Goal: Use online tool/utility: Utilize a website feature to perform a specific function

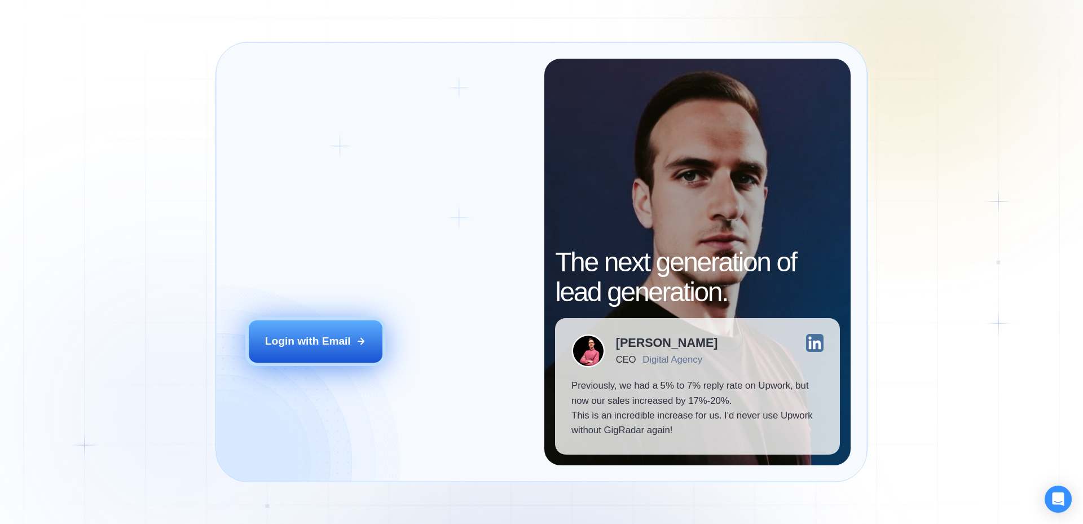
click at [333, 346] on div "Login with Email" at bounding box center [308, 341] width 86 height 15
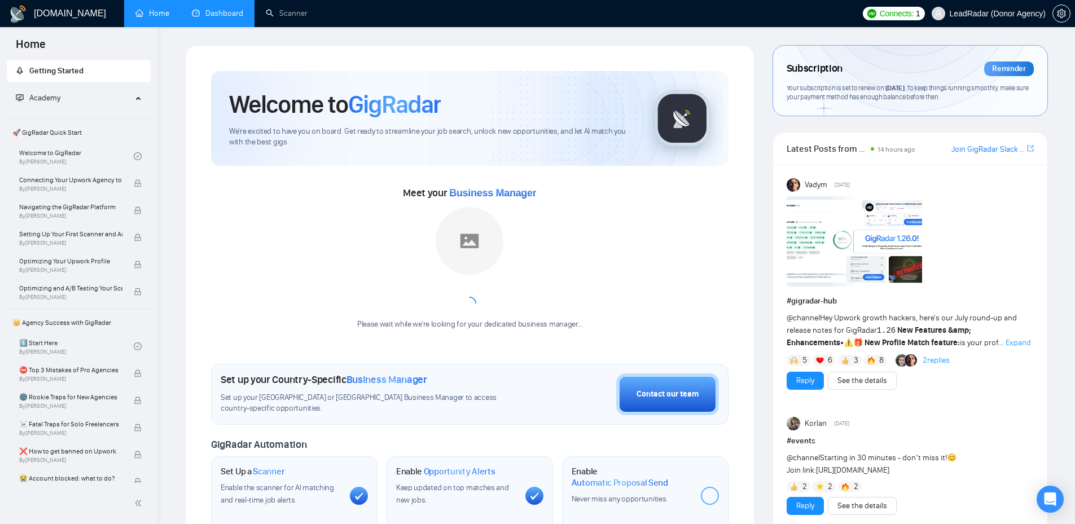
click at [209, 11] on link "Dashboard" at bounding box center [217, 13] width 51 height 10
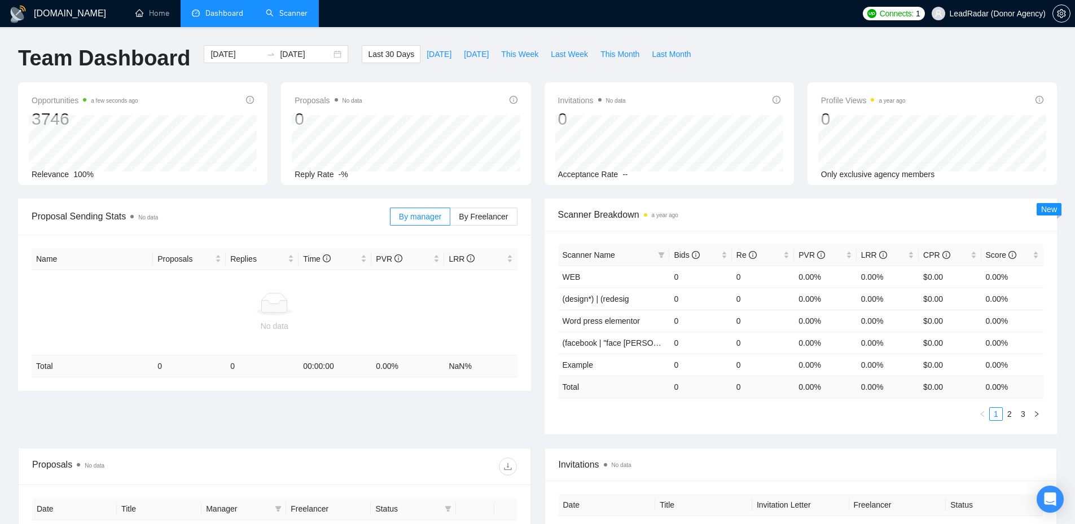
click at [300, 12] on link "Scanner" at bounding box center [287, 13] width 42 height 10
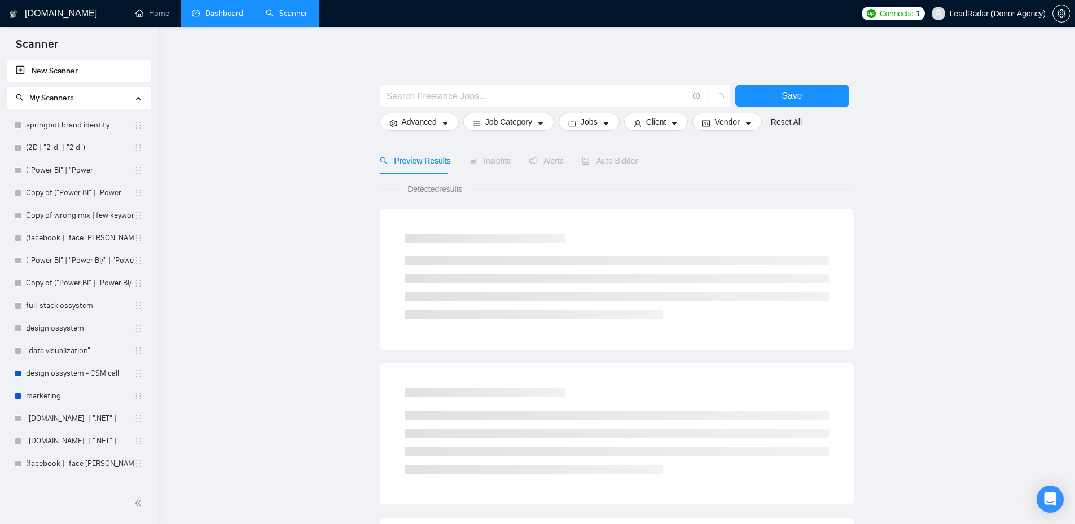
click at [571, 99] on input "text" at bounding box center [536, 96] width 301 height 14
paste input "516059"
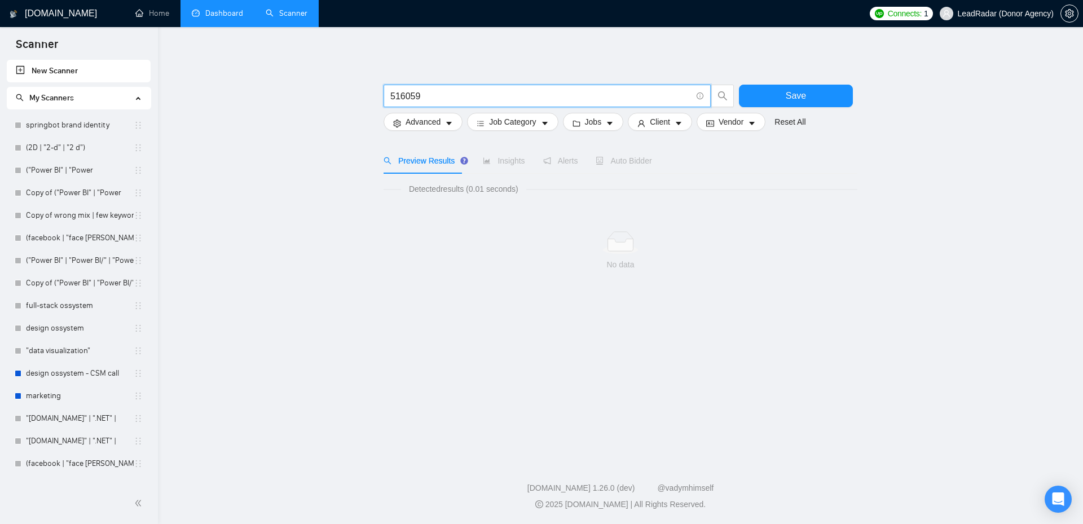
drag, startPoint x: 419, startPoint y: 93, endPoint x: 385, endPoint y: 90, distance: 33.9
click at [385, 90] on span "516059" at bounding box center [547, 96] width 327 height 23
paste input "AI-Powered Chatbot Expert | ManyChat, SendPulse & SmartSender"
click at [498, 100] on input "AI-Powered Chatbot Expert | ManyChat, SendPulse & SmartSender" at bounding box center [540, 96] width 301 height 14
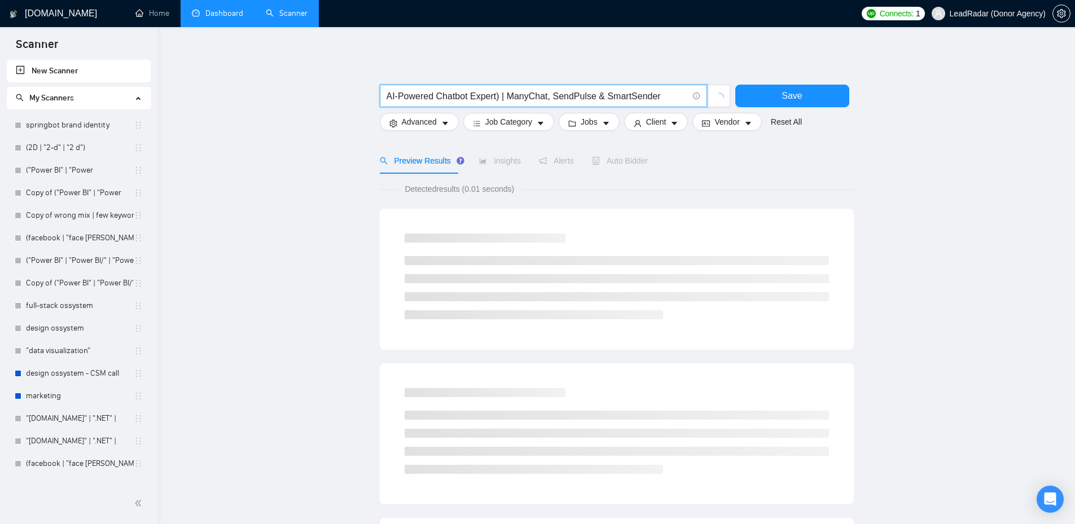
click at [384, 99] on span "AI-Powered Chatbot Expert) | ManyChat, SendPulse & SmartSender" at bounding box center [543, 96] width 327 height 23
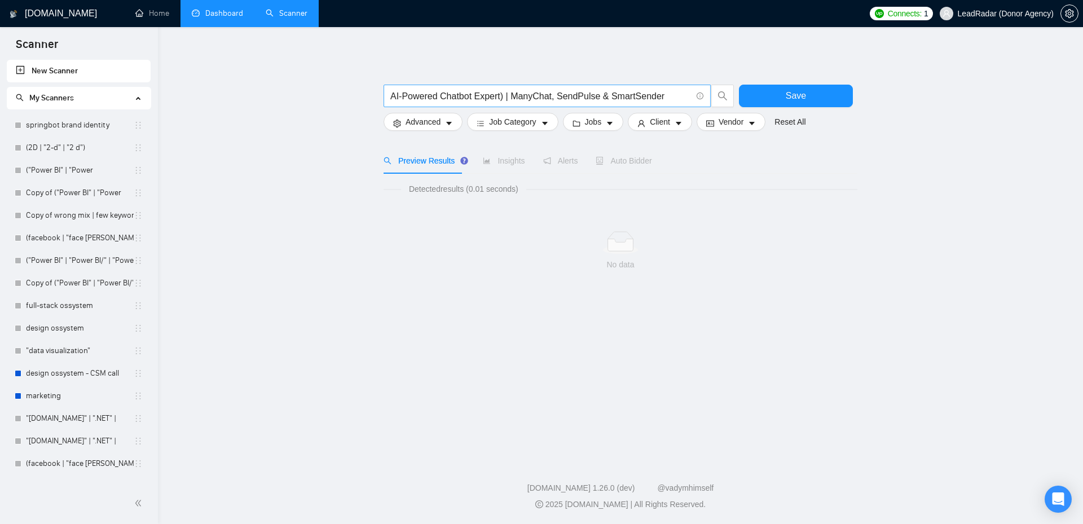
click at [390, 98] on span "AI-Powered Chatbot Expert) | ManyChat, SendPulse & SmartSender" at bounding box center [547, 96] width 327 height 23
click at [392, 98] on input "AI-Powered Chatbot Expert) | ManyChat, SendPulse & SmartSender" at bounding box center [540, 96] width 301 height 14
click at [513, 99] on input "(AI-Powered Chatbot Expert) | ManyChat, SendPulse & SmartSender" at bounding box center [540, 96] width 301 height 14
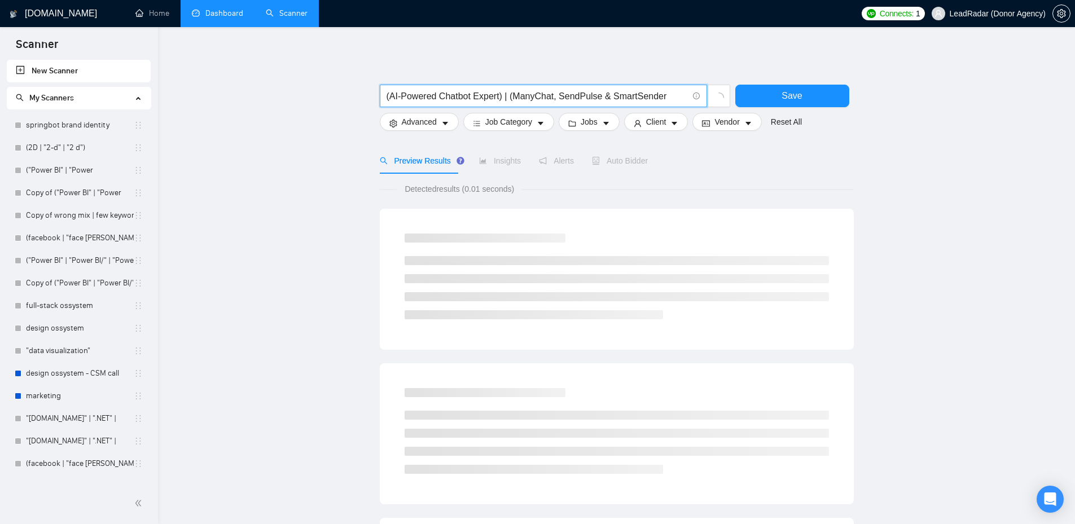
click at [553, 94] on input "(AI-Powered Chatbot Expert) | (ManyChat, SendPulse & SmartSender" at bounding box center [536, 96] width 301 height 14
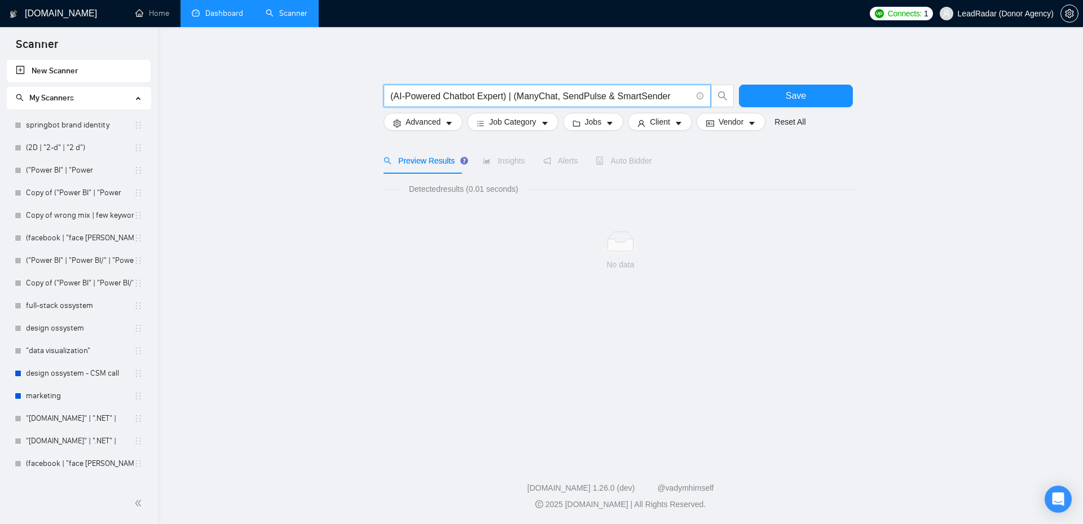
click at [557, 99] on input "(AI-Powered Chatbot Expert) | (ManyChat, SendPulse & SmartSender" at bounding box center [540, 96] width 301 height 14
click at [561, 99] on input "(AI-Powered Chatbot Expert) | (ManyChat) SendPulse & SmartSender" at bounding box center [540, 96] width 301 height 14
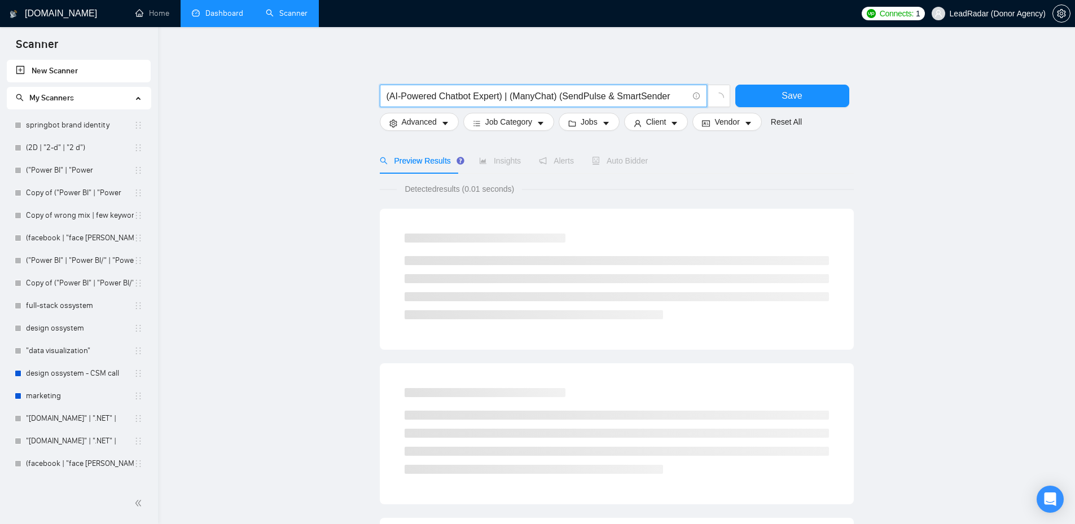
click at [552, 99] on input "(AI-Powered Chatbot Expert) | (ManyChat) (SendPulse & SmartSender" at bounding box center [536, 96] width 301 height 14
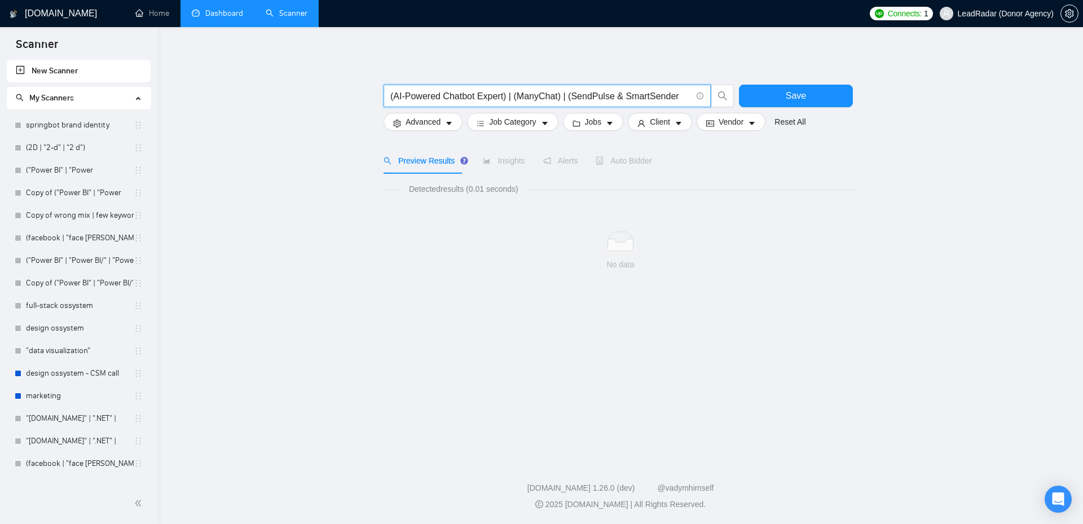
click at [605, 95] on input "(AI-Powered Chatbot Expert) | (ManyChat) | (SendPulse & SmartSender" at bounding box center [540, 96] width 301 height 14
click at [607, 98] on input "(AI-Powered Chatbot Expert) | (ManyChat) | (SendPulse & SmartSender" at bounding box center [540, 96] width 301 height 14
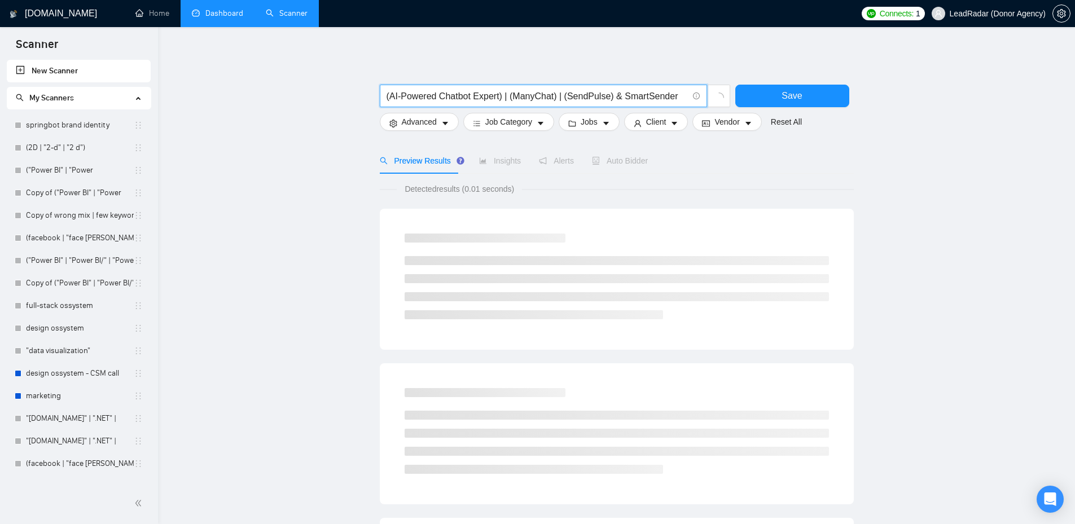
click at [618, 99] on input "(AI-Powered Chatbot Expert) | (ManyChat) | (SendPulse) & SmartSender" at bounding box center [536, 96] width 301 height 14
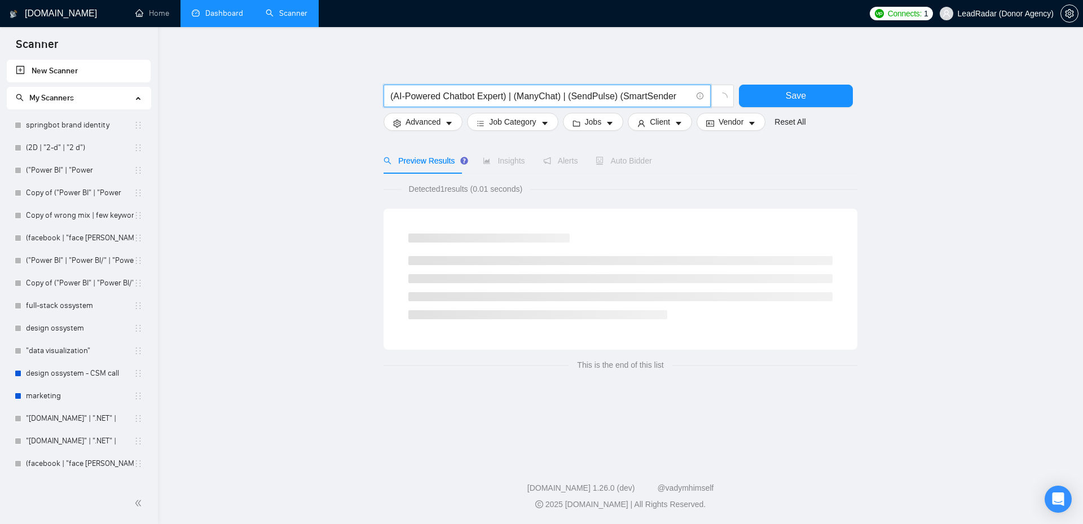
drag, startPoint x: 670, startPoint y: 99, endPoint x: 674, endPoint y: 139, distance: 40.2
click at [671, 99] on input "(AI-Powered Chatbot Expert) | (ManyChat) | (SendPulse) (SmartSender" at bounding box center [540, 96] width 301 height 14
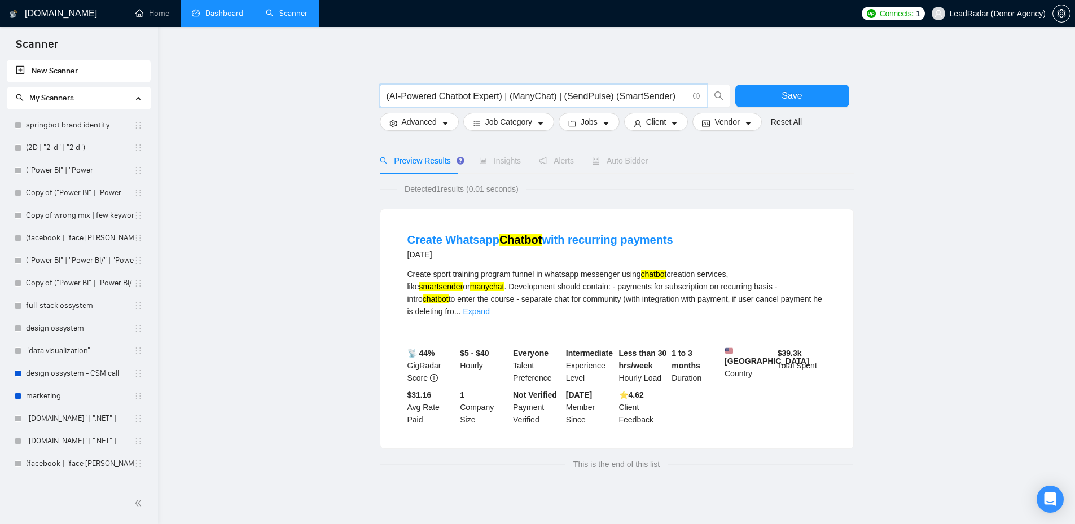
drag, startPoint x: 469, startPoint y: 96, endPoint x: 498, endPoint y: 91, distance: 29.9
click at [498, 91] on input "(AI-Powered Chatbot Expert) | (ManyChat) | (SendPulse) (SmartSender)" at bounding box center [536, 96] width 301 height 14
drag, startPoint x: 438, startPoint y: 99, endPoint x: 392, endPoint y: 101, distance: 46.3
click at [392, 101] on input "(AI-Powered Chatbot) | (ManyChat) | (SendPulse) (SmartSender)" at bounding box center [536, 96] width 301 height 14
click at [420, 95] on input "(Chatbot) | (ManyChat) | (SendPulse) (SmartSender)" at bounding box center [536, 96] width 301 height 14
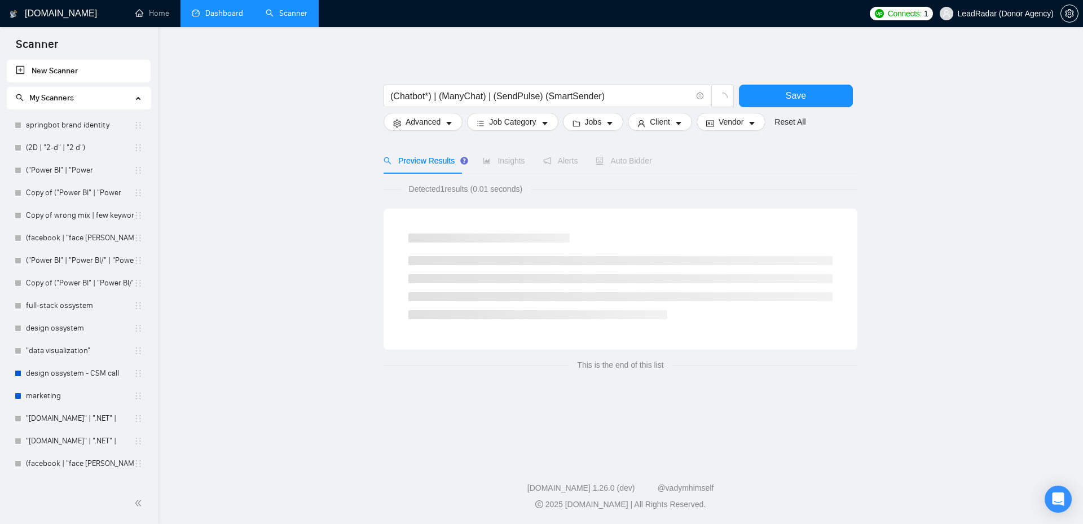
click at [848, 155] on div "Preview Results Insights Alerts Auto Bidder" at bounding box center [621, 161] width 474 height 26
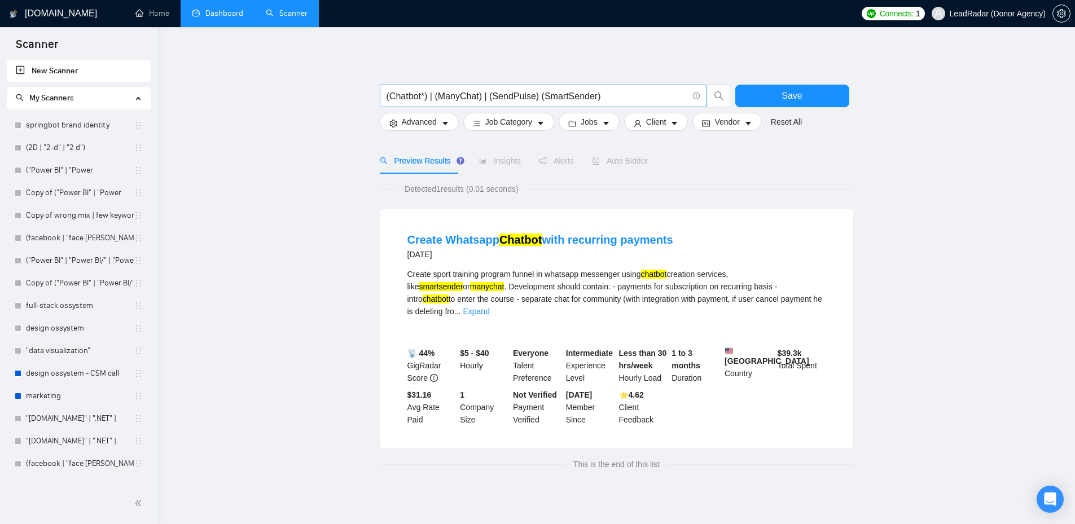
click at [595, 93] on input "(Chatbot*) | (ManyChat) | (SendPulse) (SmartSender)" at bounding box center [536, 96] width 301 height 14
click at [428, 99] on input "(Chatbot*) | (ManyChat) | (SendPulse) (SmartSender)" at bounding box center [536, 96] width 301 height 14
click at [440, 96] on input ""Chatbot*" | (ManyChat) | (SendPulse) (SmartSender)" at bounding box center [536, 96] width 301 height 14
click at [486, 98] on input ""Chatbot*" | "ManyChat) | (SendPulse) (SmartSender)" at bounding box center [536, 96] width 301 height 14
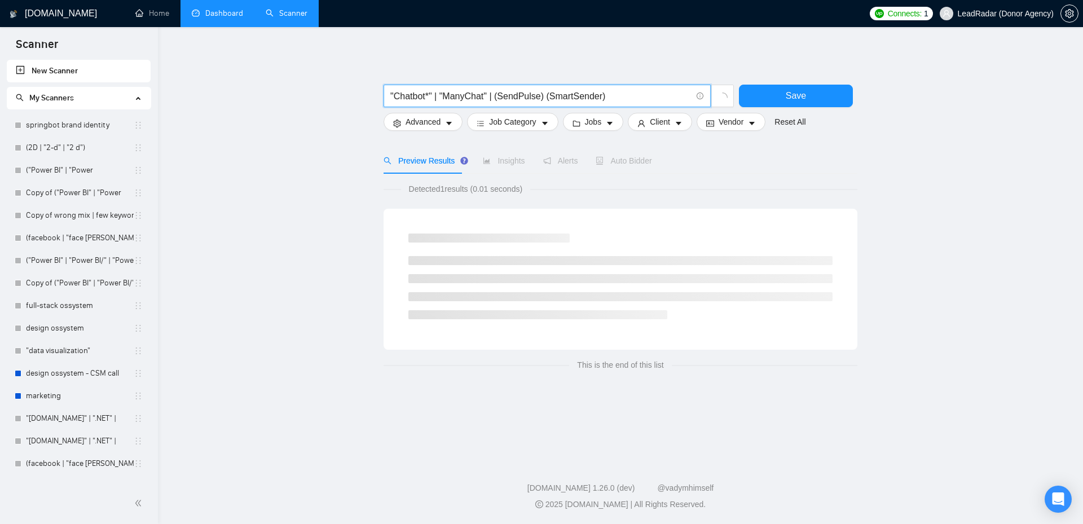
click at [500, 99] on input ""Chatbot*" | "ManyChat" | (SendPulse) (SmartSender)" at bounding box center [540, 96] width 301 height 14
click at [544, 99] on input ""Chatbot*" | "ManyChat" | ("SendPulse) (SmartSender)" at bounding box center [540, 96] width 301 height 14
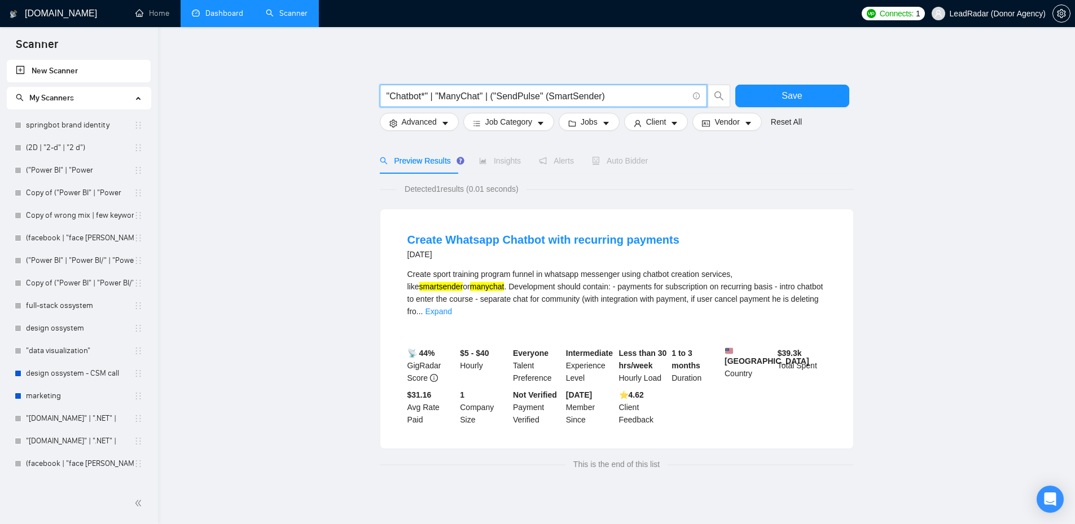
click at [494, 103] on input ""Chatbot*" | "ManyChat" | ("SendPulse" (SmartSender)" at bounding box center [536, 96] width 301 height 14
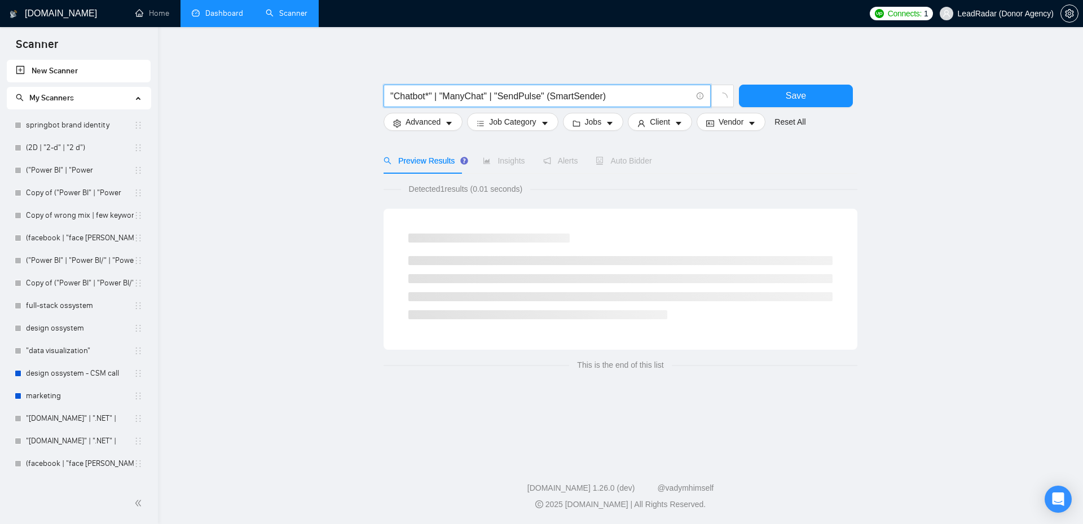
click at [546, 98] on input ""Chatbot*" | "ManyChat" | "SendPulse" (SmartSender)" at bounding box center [540, 96] width 301 height 14
click at [547, 99] on input ""Chatbot*" | "ManyChat" | "SendPulse" (SmartSender)" at bounding box center [540, 96] width 301 height 14
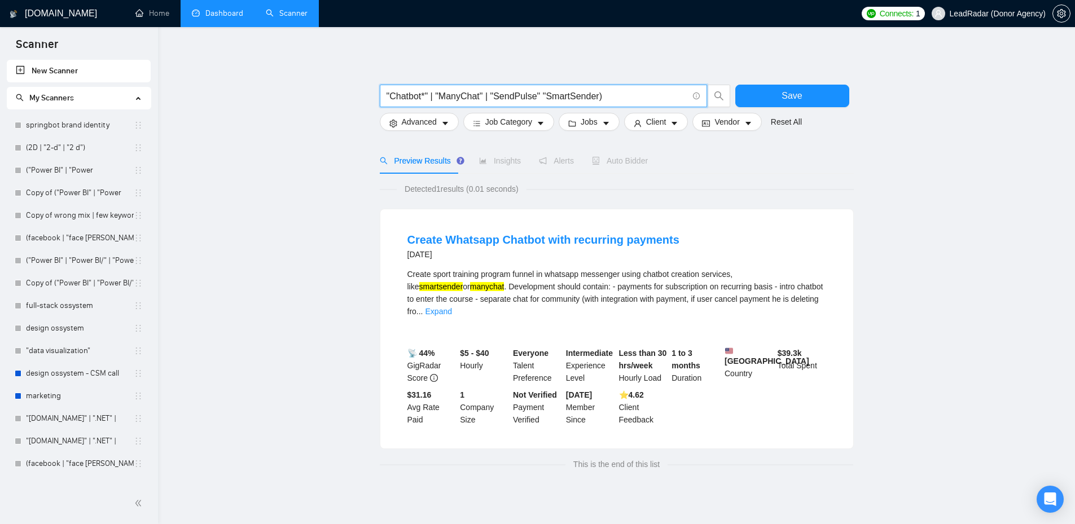
click at [541, 100] on input ""Chatbot*" | "ManyChat" | "SendPulse" "SmartSender)" at bounding box center [536, 96] width 301 height 14
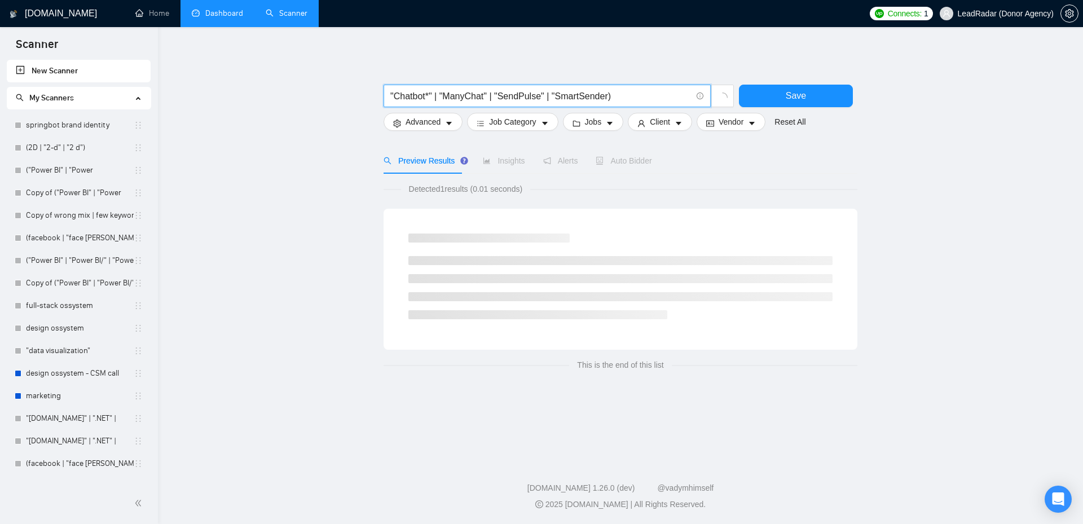
click at [619, 102] on input ""Chatbot*" | "ManyChat" | "SendPulse" | "SmartSender)" at bounding box center [540, 96] width 301 height 14
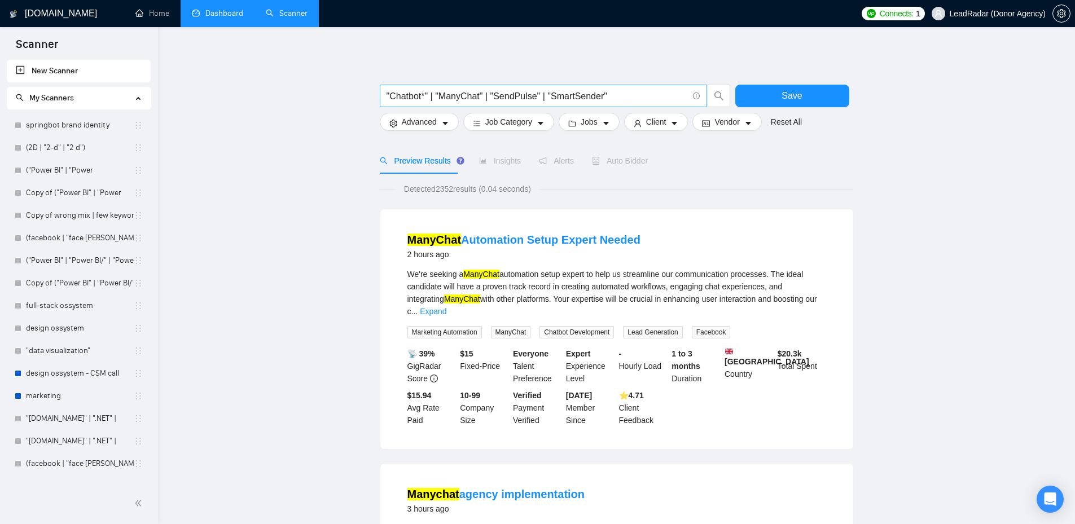
click at [422, 99] on input ""Chatbot*" | "ManyChat" | "SendPulse" | "SmartSender"" at bounding box center [536, 96] width 301 height 14
click at [426, 93] on input ""Chatbot*" | "ManyChat" | "SendPulse" | "SmartSender"" at bounding box center [536, 96] width 301 height 14
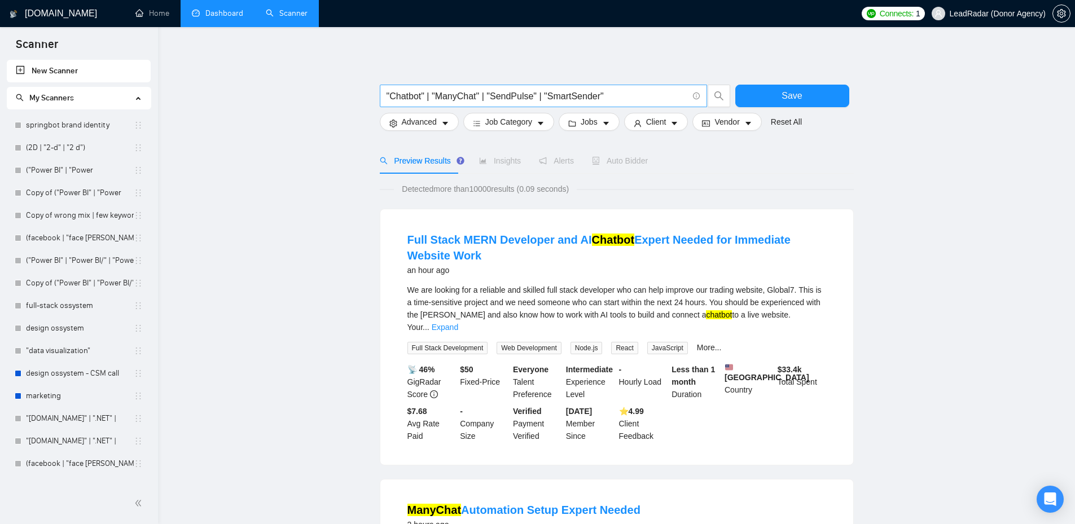
click at [421, 99] on input ""Chatbot" | "ManyChat" | "SendPulse" | "SmartSender"" at bounding box center [536, 96] width 301 height 14
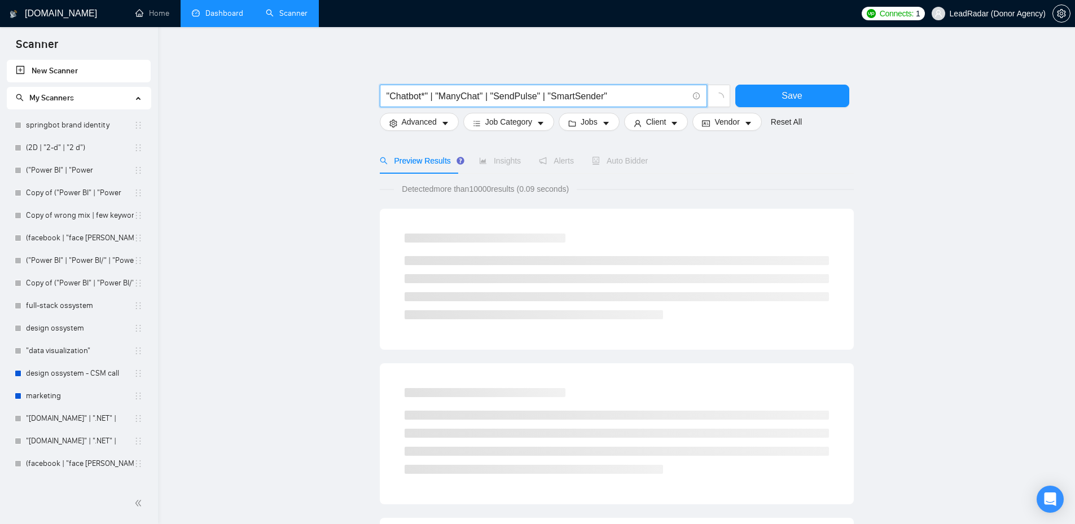
type input ""Chatbot*" | "ManyChat" | "SendPulse" | "SmartSender""
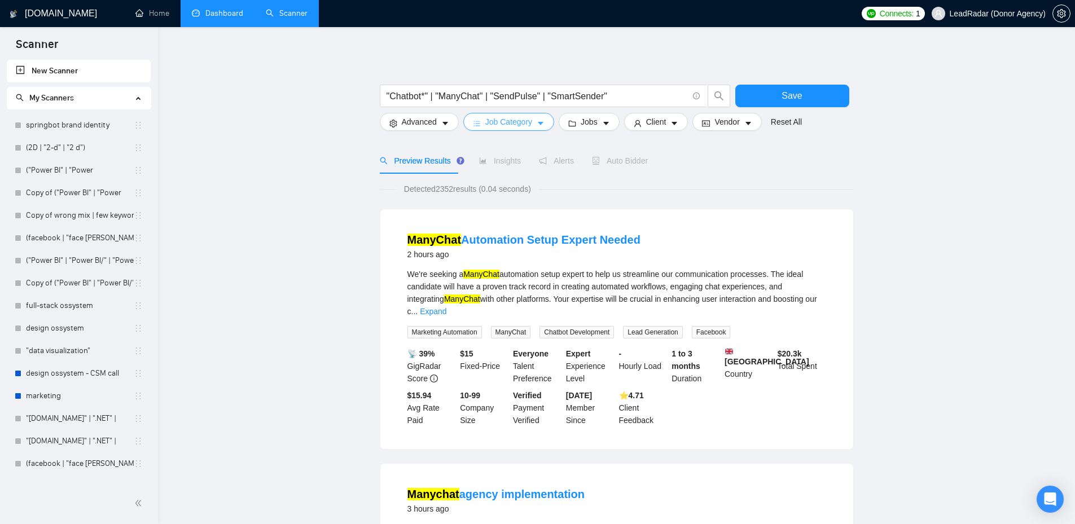
click at [533, 124] on button "Job Category" at bounding box center [508, 122] width 91 height 18
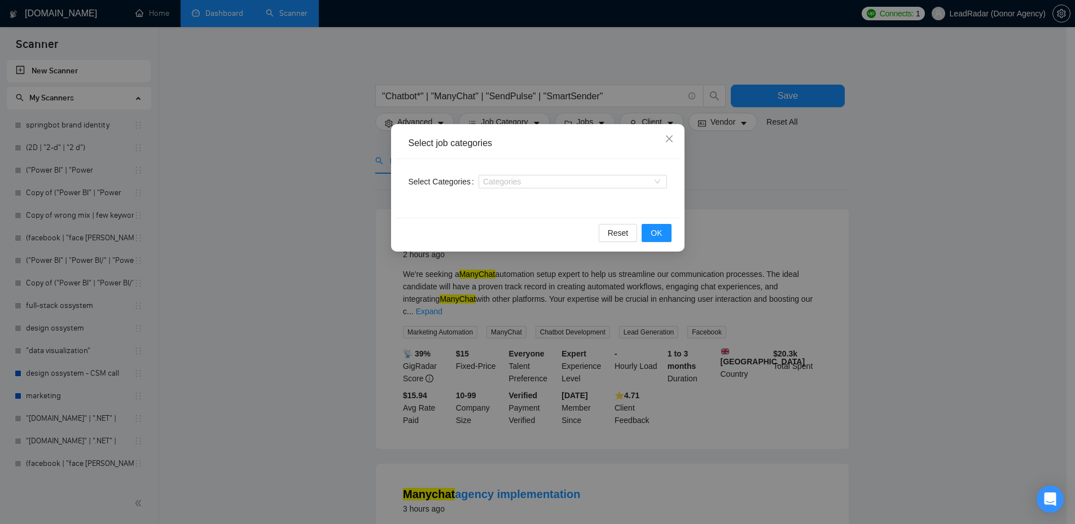
click at [559, 188] on div "Categories" at bounding box center [572, 182] width 188 height 18
click at [569, 181] on div at bounding box center [567, 181] width 172 height 9
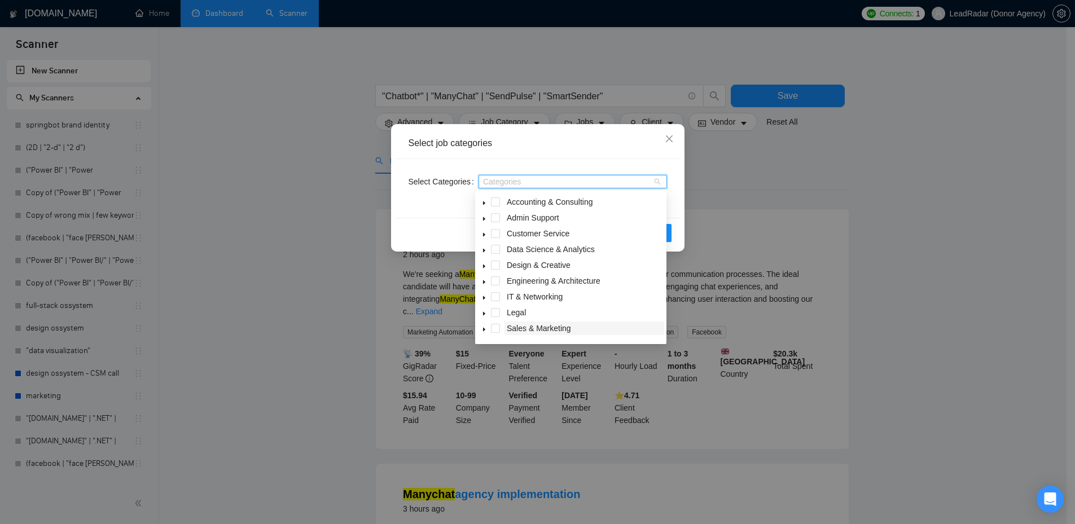
click at [524, 327] on span "Sales & Marketing" at bounding box center [539, 328] width 64 height 9
click at [723, 200] on div "Select job categories Select Categories Sales & Marketing Sales & Marketing Res…" at bounding box center [537, 262] width 1075 height 524
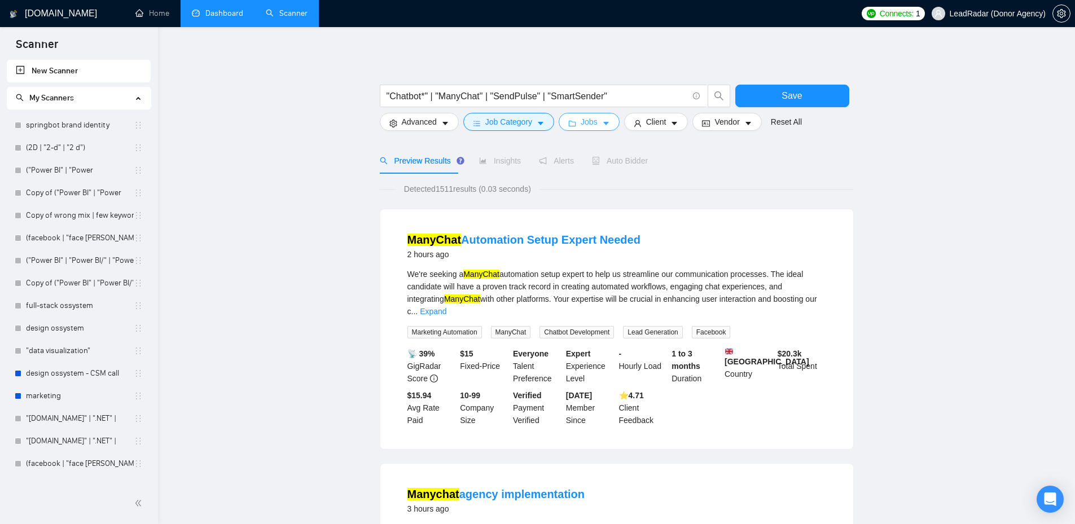
click at [587, 120] on span "Jobs" at bounding box center [589, 122] width 17 height 12
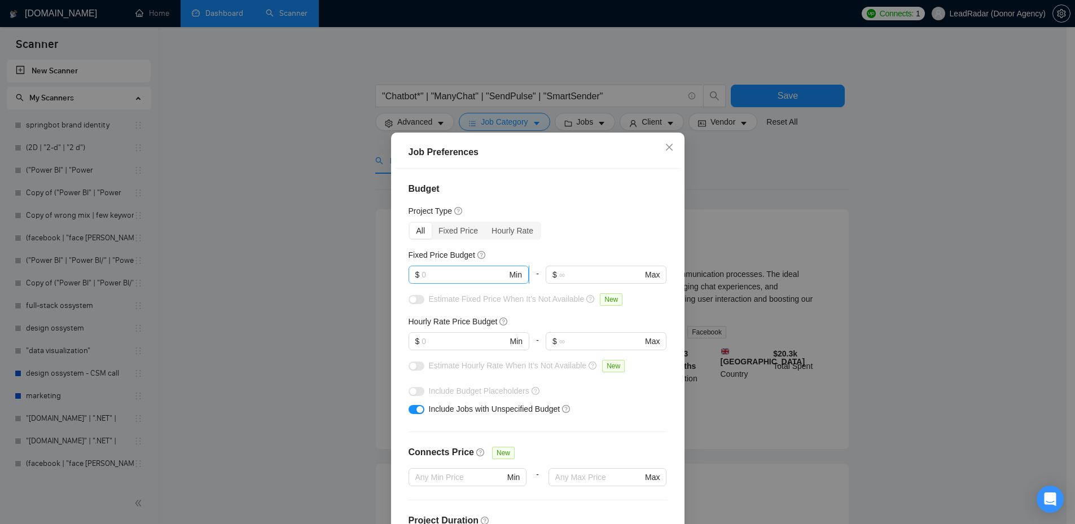
click at [456, 276] on input "text" at bounding box center [463, 275] width 85 height 12
click at [454, 276] on input "text" at bounding box center [463, 275] width 85 height 12
type input "30"
click at [610, 192] on h4 "Budget" at bounding box center [537, 189] width 258 height 14
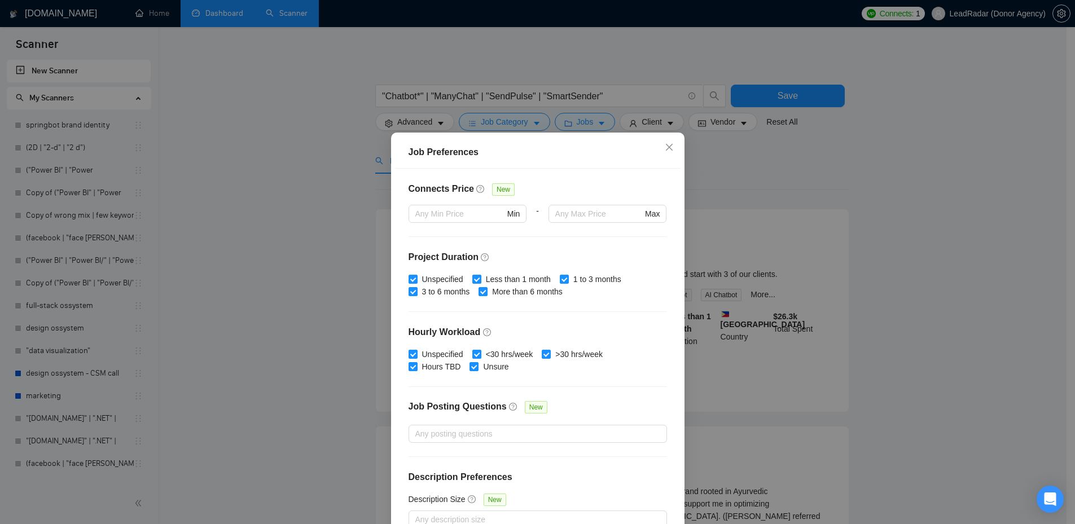
scroll to position [269, 0]
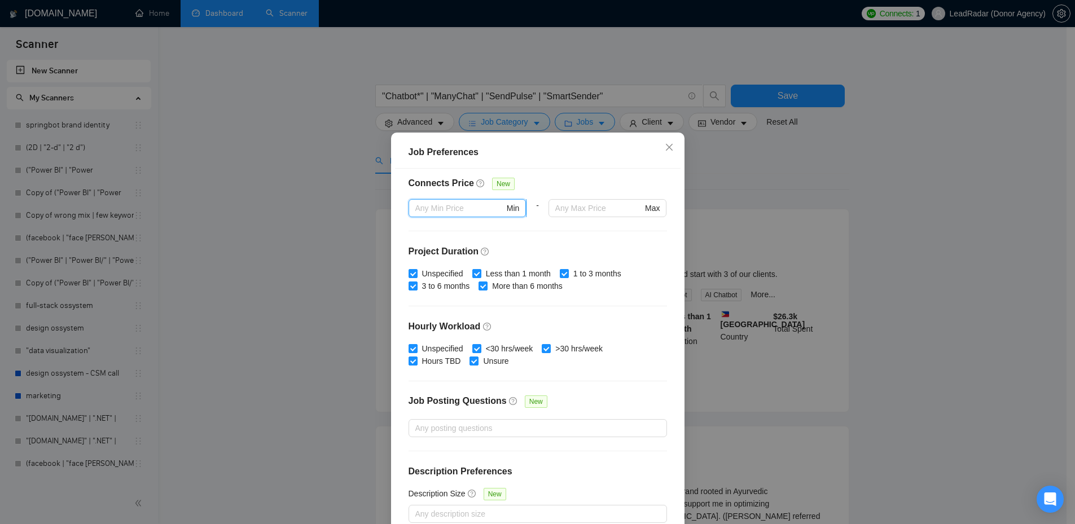
click at [453, 206] on input "text" at bounding box center [459, 208] width 89 height 12
click at [546, 183] on div "Connects Price New" at bounding box center [537, 188] width 258 height 23
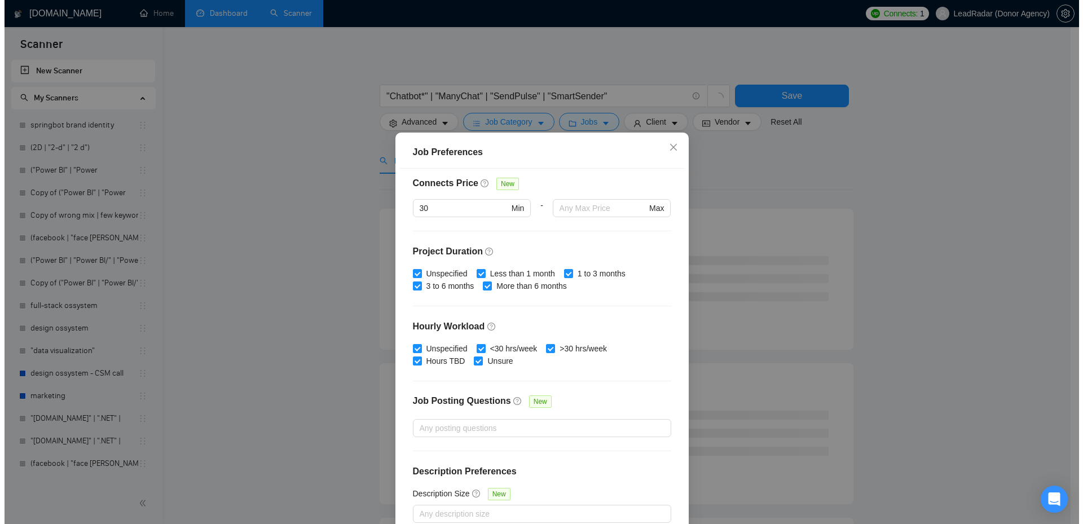
scroll to position [61, 0]
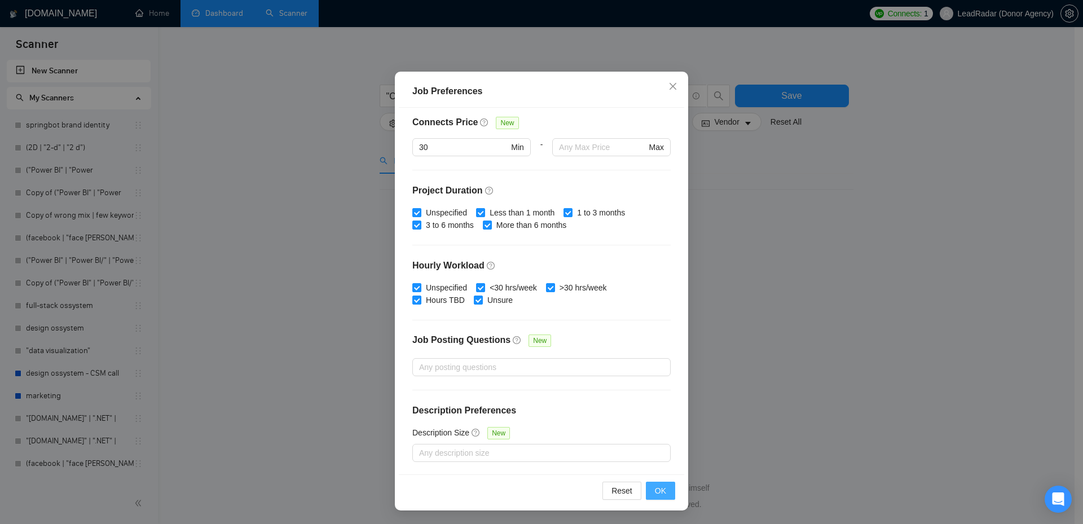
click at [657, 491] on span "OK" at bounding box center [660, 491] width 11 height 12
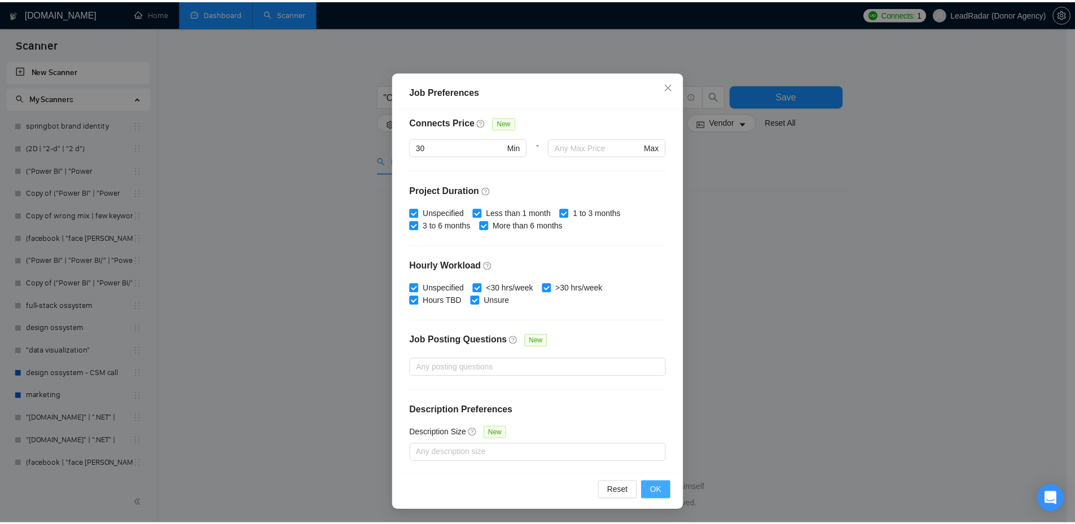
scroll to position [0, 0]
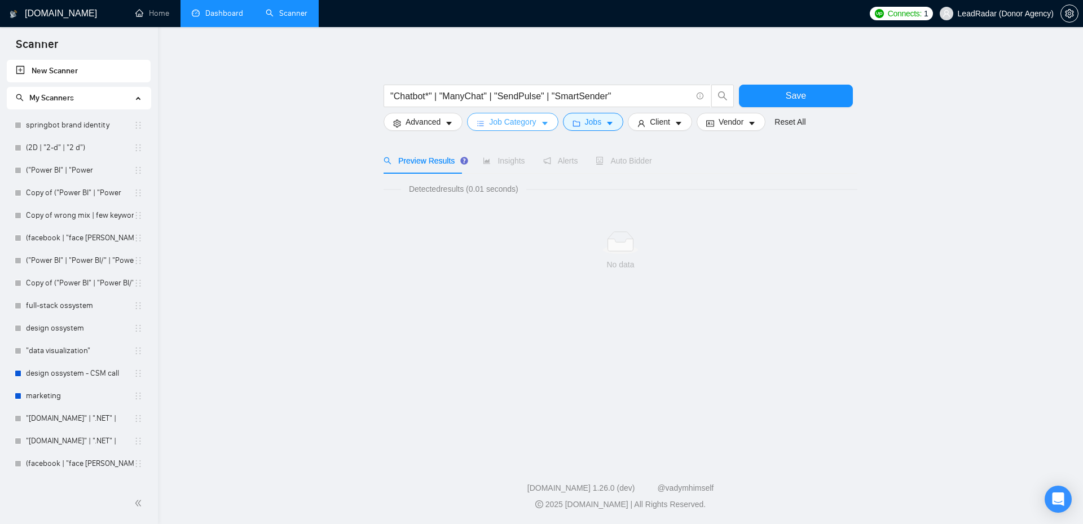
click at [534, 120] on span "Job Category" at bounding box center [512, 122] width 47 height 12
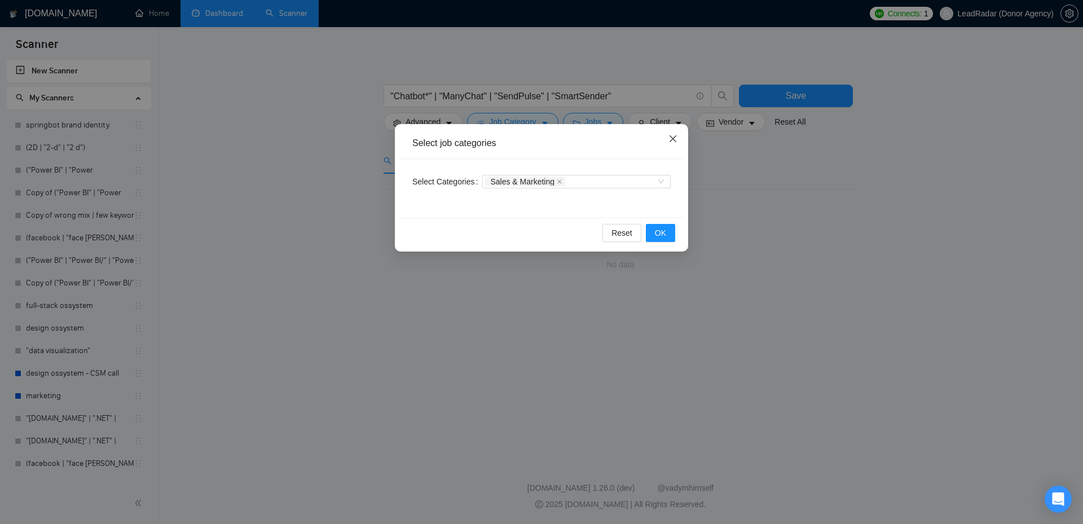
click at [669, 137] on icon "close" at bounding box center [673, 138] width 9 height 9
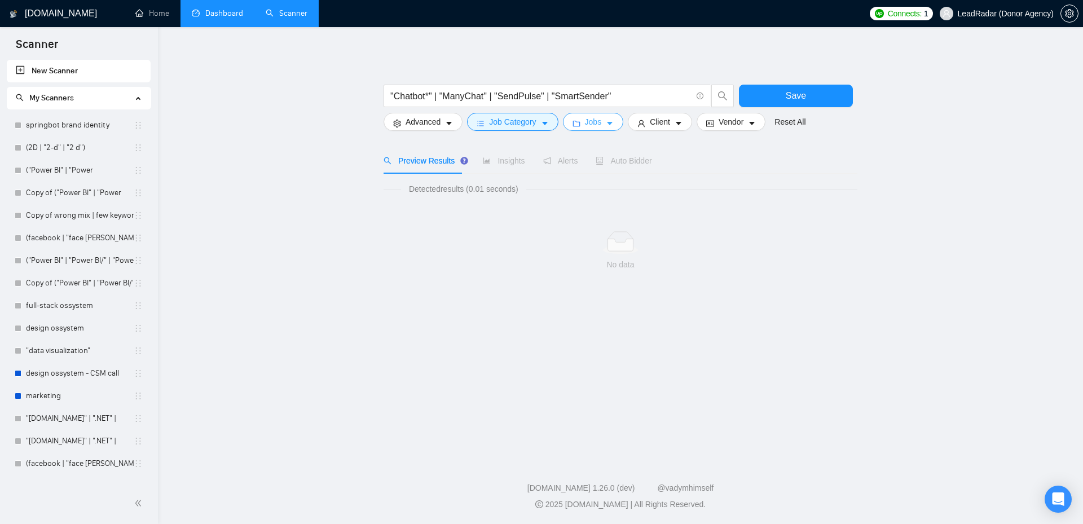
click at [600, 121] on button "Jobs" at bounding box center [593, 122] width 61 height 18
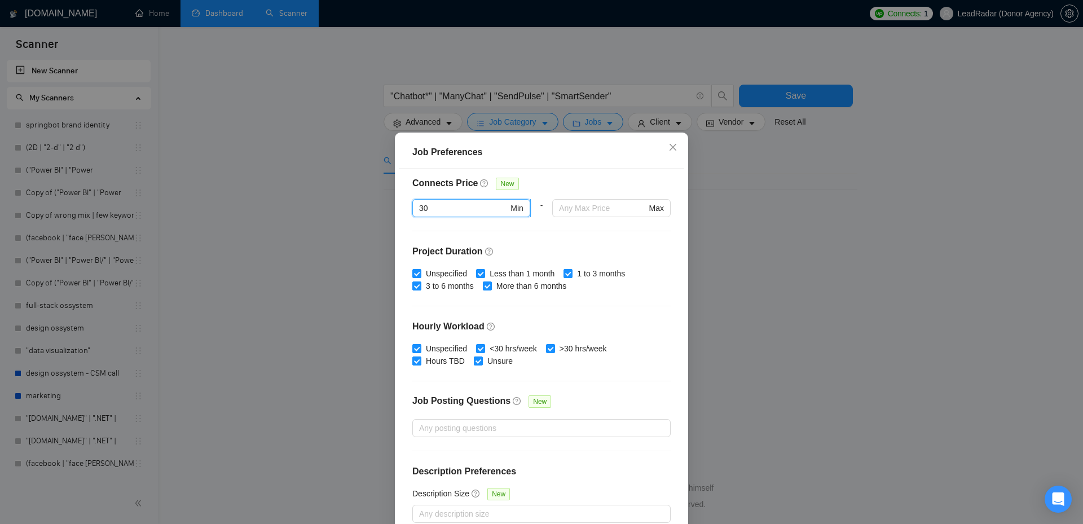
drag, startPoint x: 451, startPoint y: 208, endPoint x: 412, endPoint y: 208, distance: 38.4
click at [412, 208] on span "30 Min" at bounding box center [471, 208] width 118 height 18
type input "20"
click at [581, 188] on div "Connects Price New" at bounding box center [541, 188] width 258 height 23
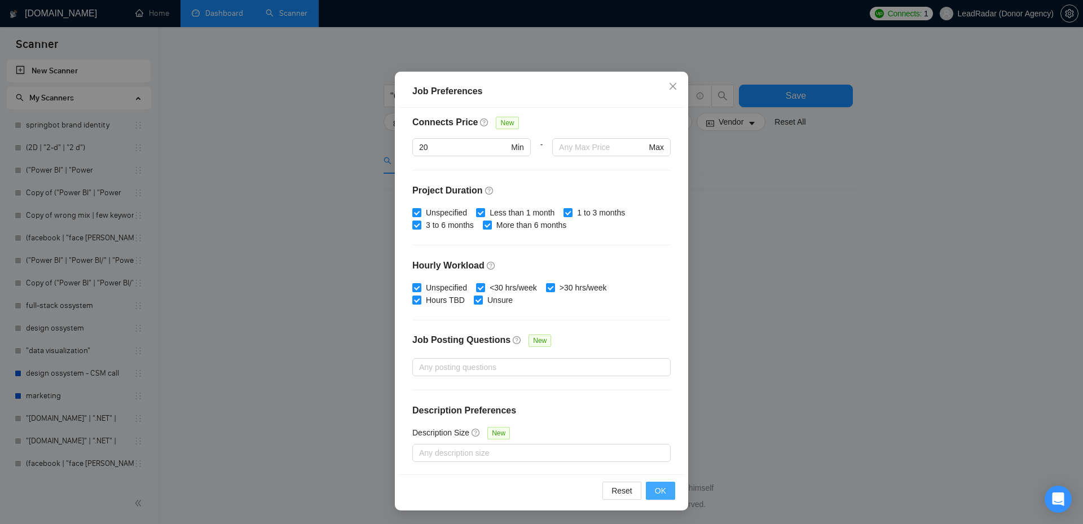
click at [658, 490] on span "OK" at bounding box center [660, 491] width 11 height 12
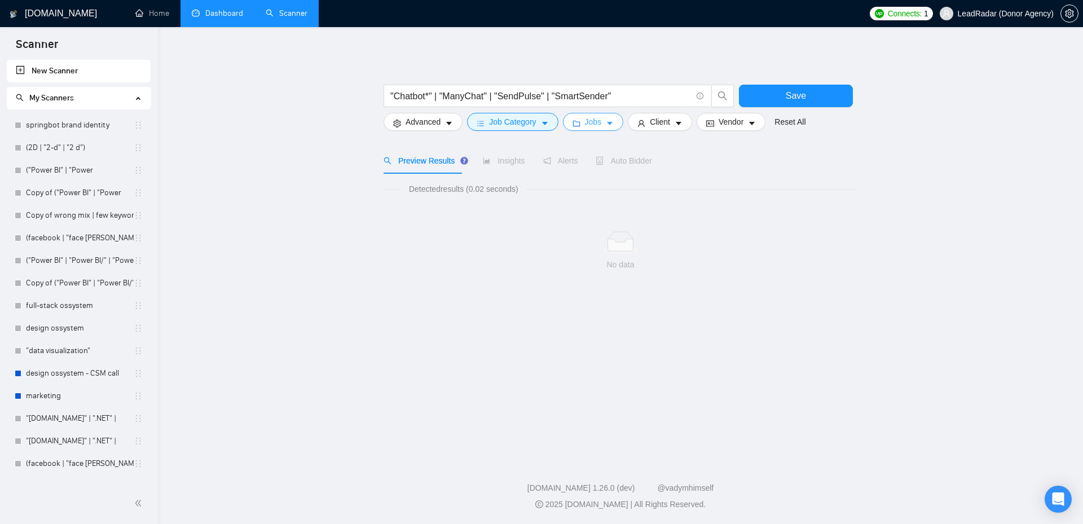
click at [593, 128] on span "Jobs" at bounding box center [593, 122] width 17 height 12
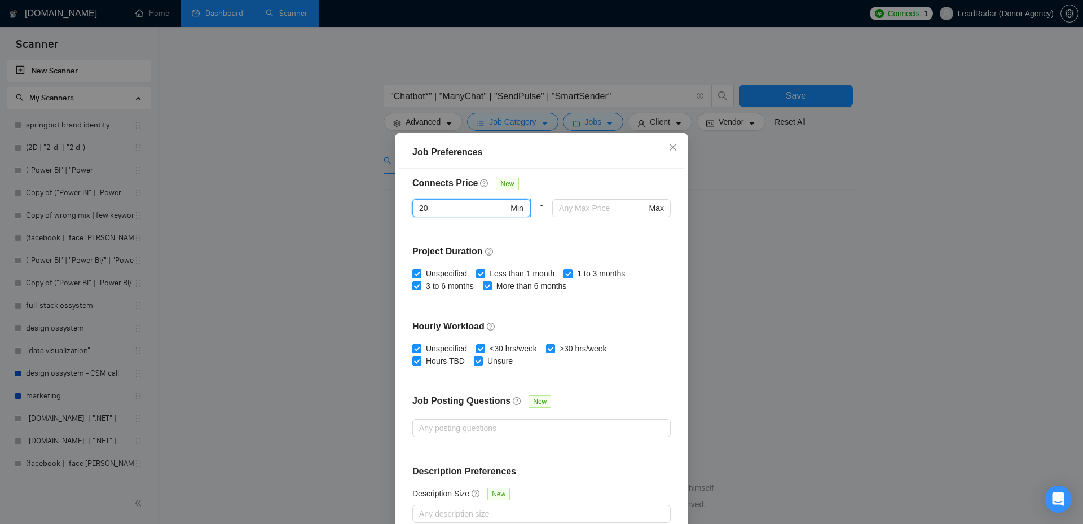
drag, startPoint x: 425, startPoint y: 212, endPoint x: 413, endPoint y: 211, distance: 12.4
click at [413, 211] on span "20 Min" at bounding box center [471, 208] width 118 height 18
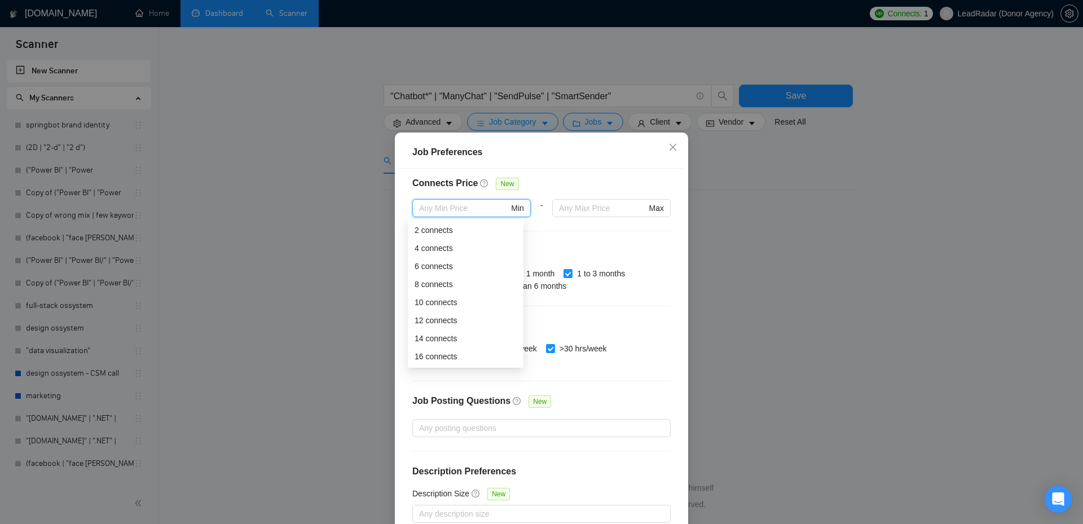
click at [777, 246] on div "Job Preferences Budget Project Type All Fixed Price Hourly Rate Fixed Price Bud…" at bounding box center [541, 262] width 1083 height 524
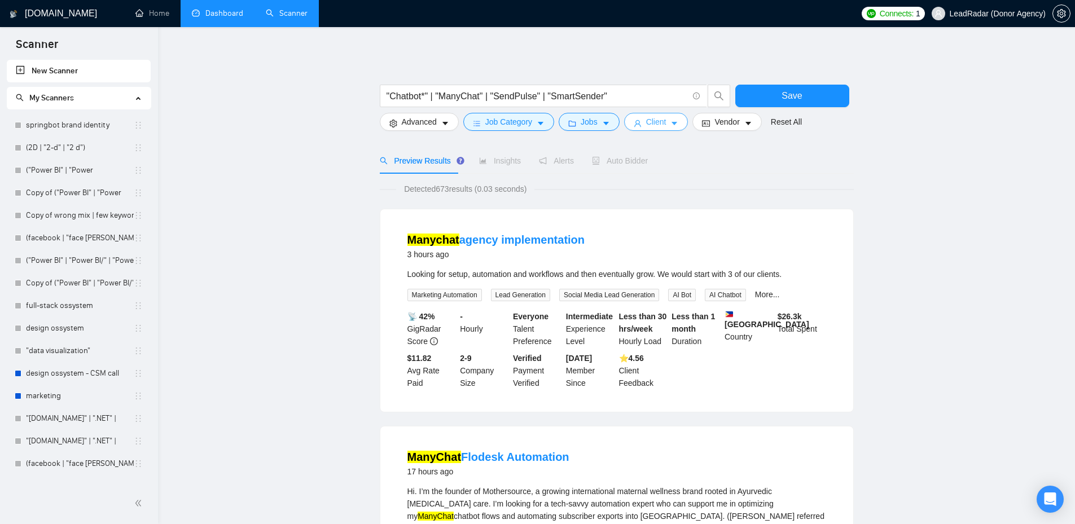
click at [647, 121] on span "Client" at bounding box center [656, 122] width 20 height 12
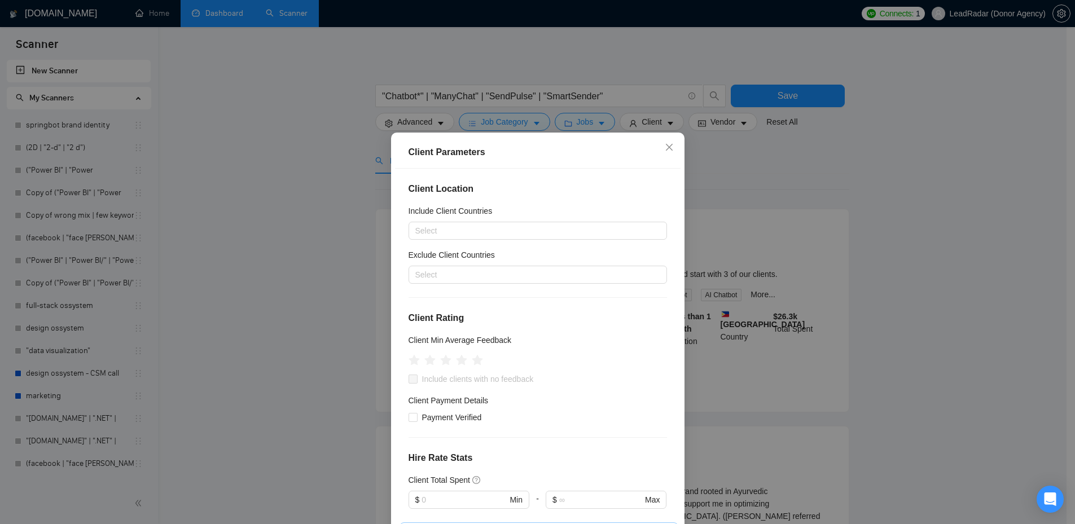
scroll to position [131, 0]
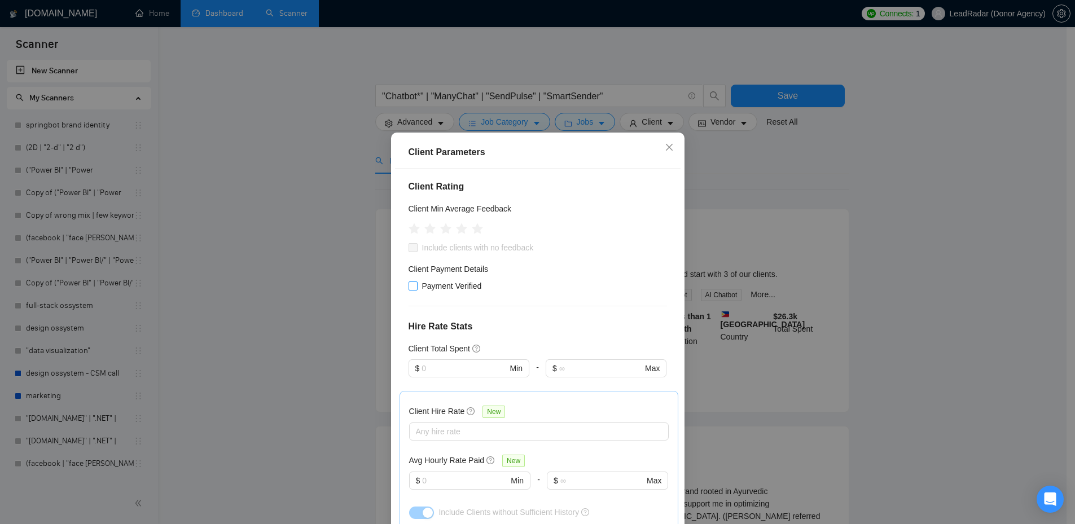
click at [409, 287] on input "Payment Verified" at bounding box center [412, 286] width 8 height 8
checkbox input "true"
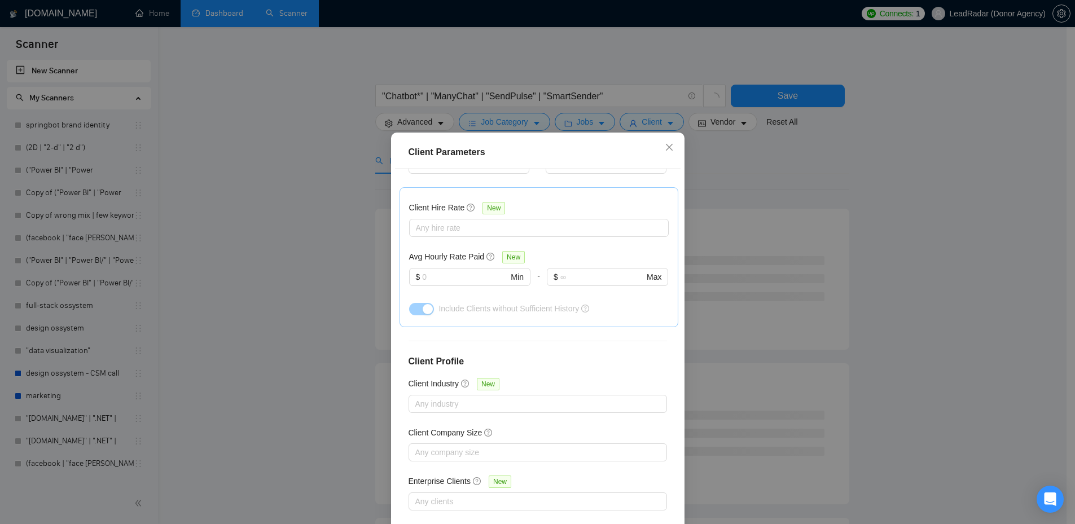
scroll to position [61, 0]
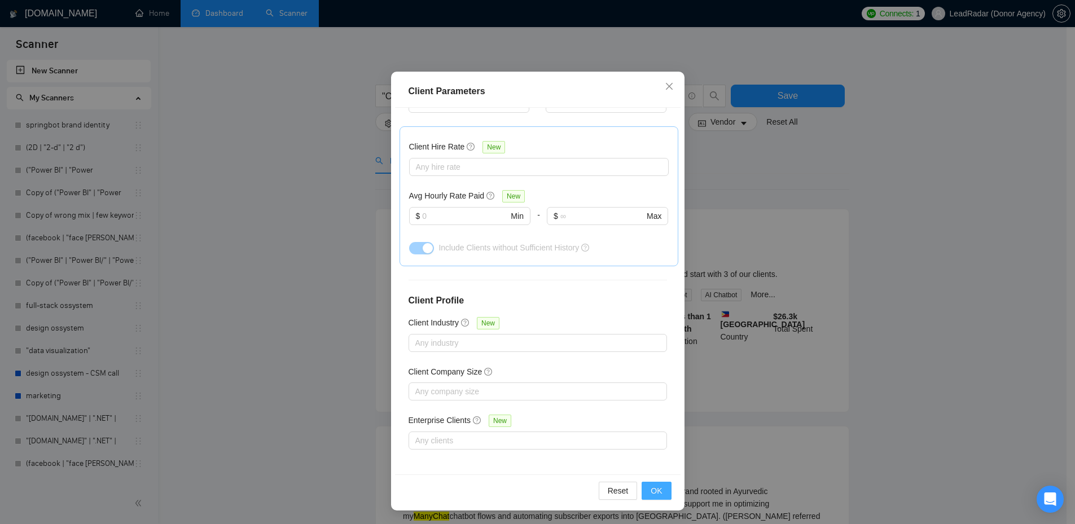
click at [663, 491] on button "OK" at bounding box center [655, 491] width 29 height 18
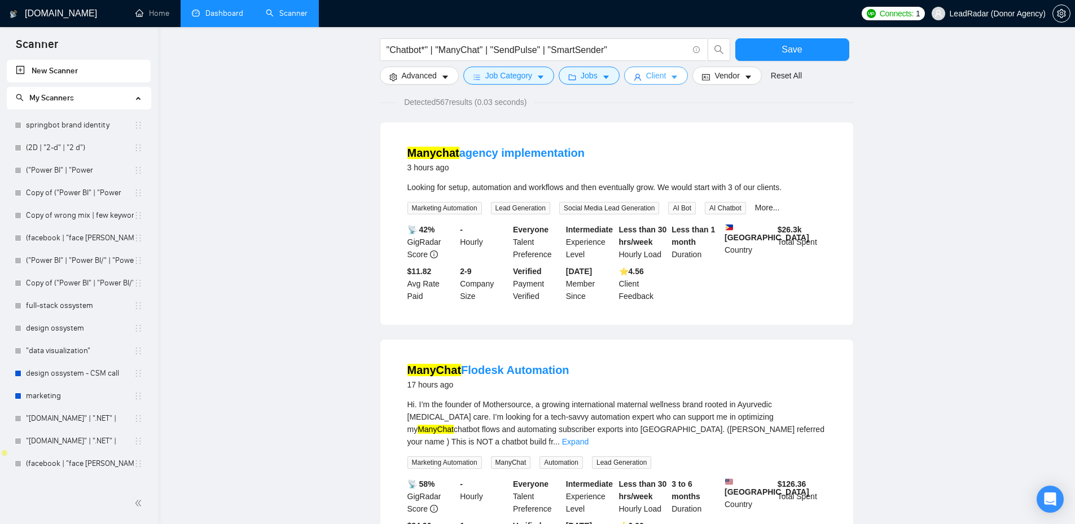
scroll to position [0, 0]
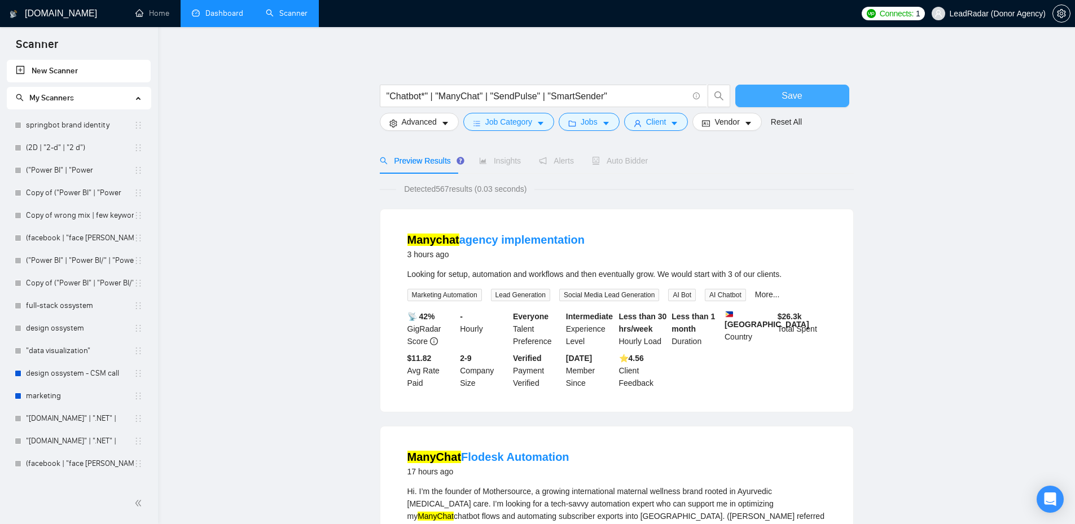
click at [806, 93] on button "Save" at bounding box center [792, 96] width 114 height 23
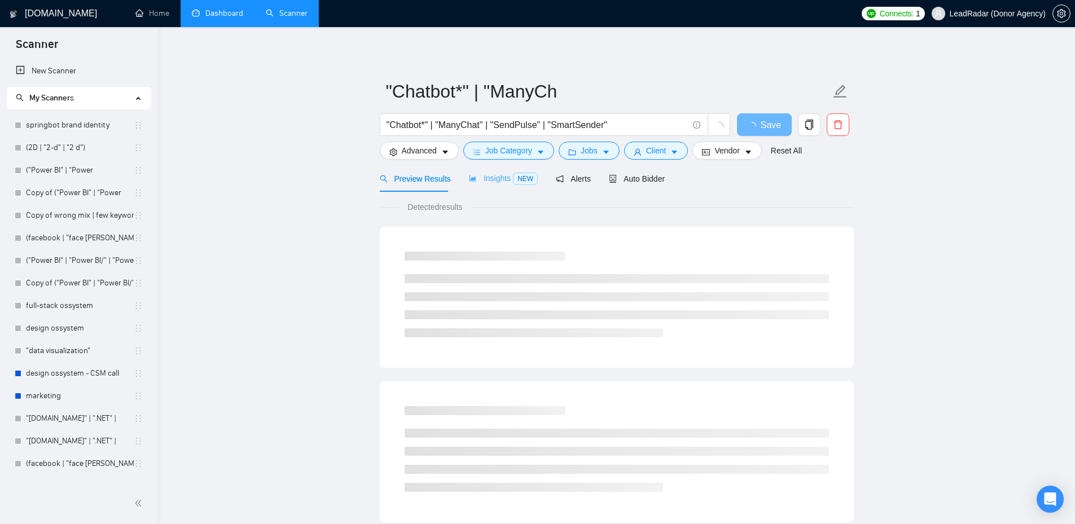
click at [500, 188] on div "Insights NEW" at bounding box center [503, 178] width 69 height 27
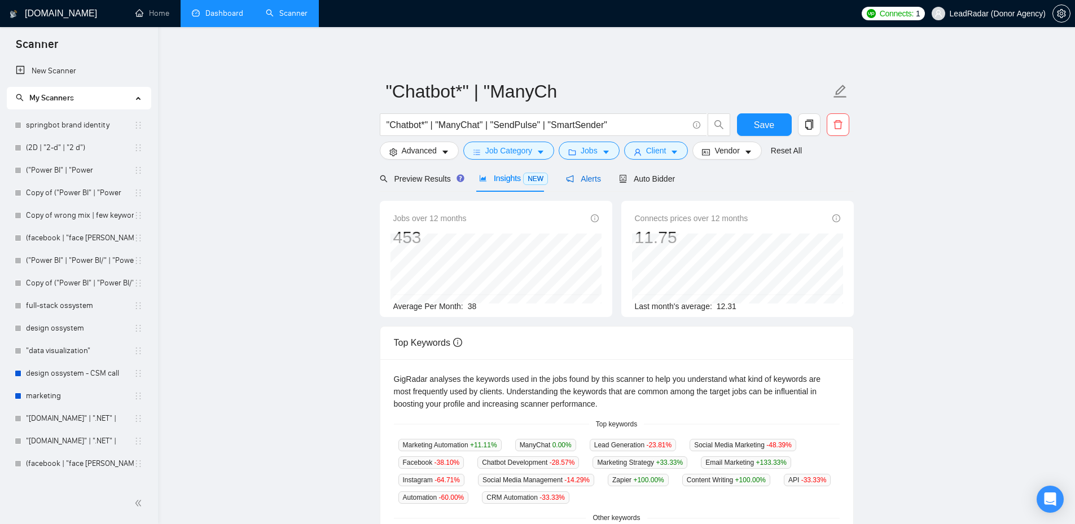
click at [581, 181] on span "Alerts" at bounding box center [583, 178] width 35 height 9
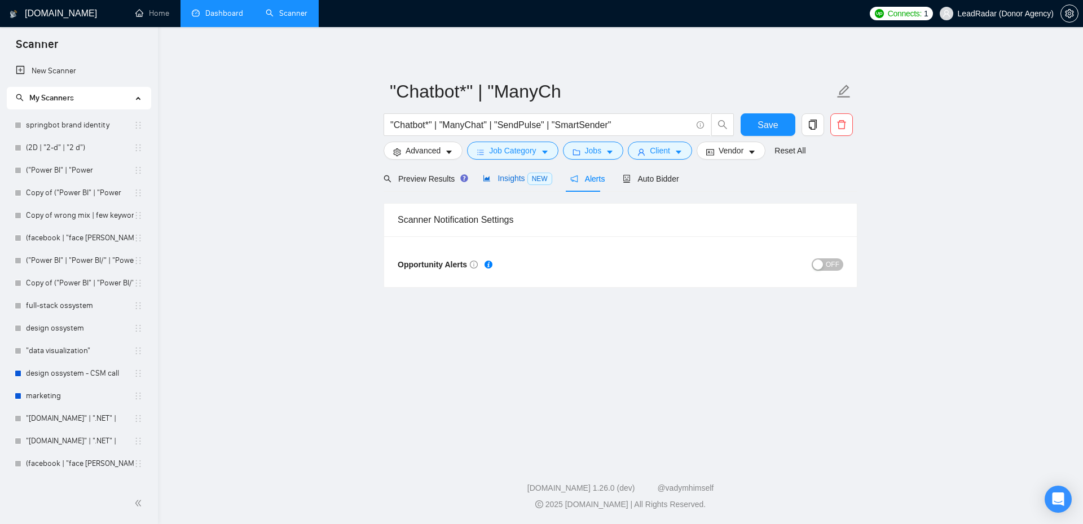
click at [496, 174] on span "Insights NEW" at bounding box center [517, 178] width 69 height 9
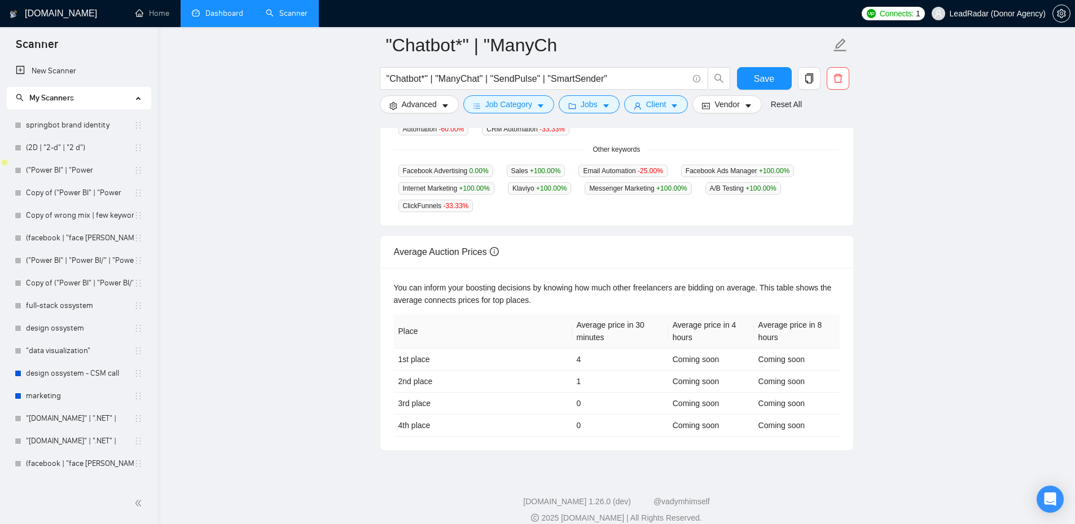
scroll to position [386, 0]
